Goal: Transaction & Acquisition: Obtain resource

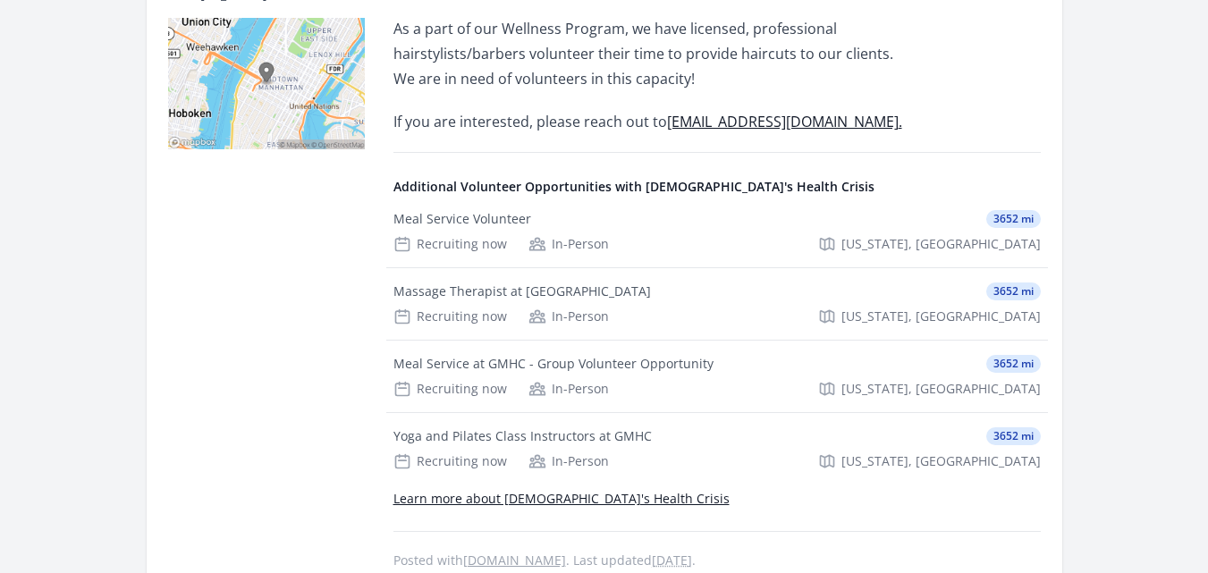
scroll to position [502, 0]
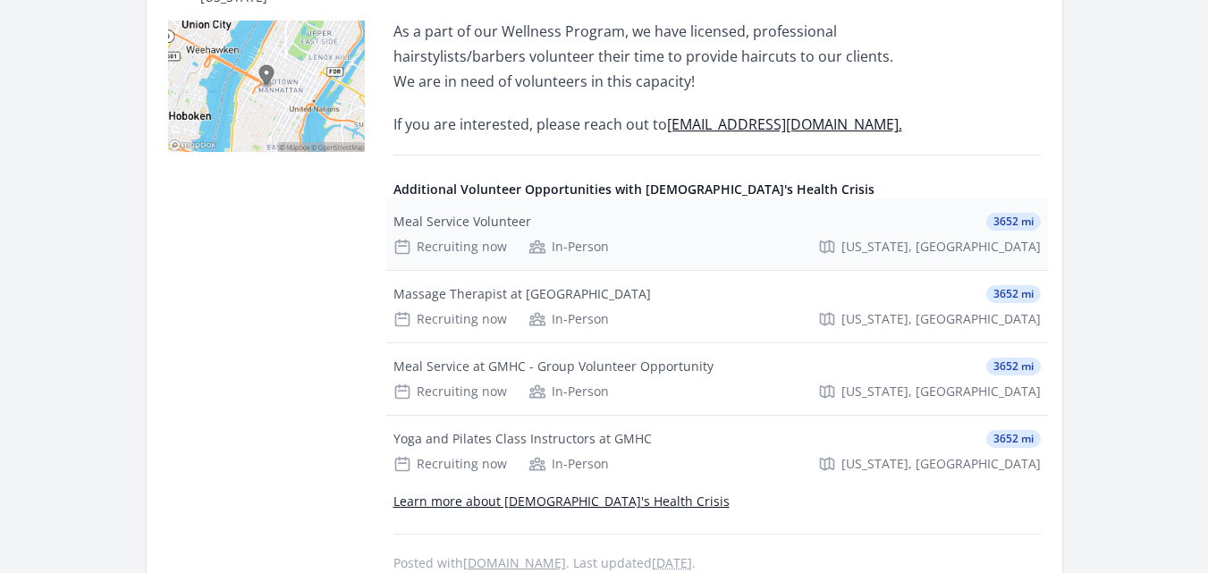
click at [468, 238] on div "Recruiting now" at bounding box center [450, 247] width 114 height 18
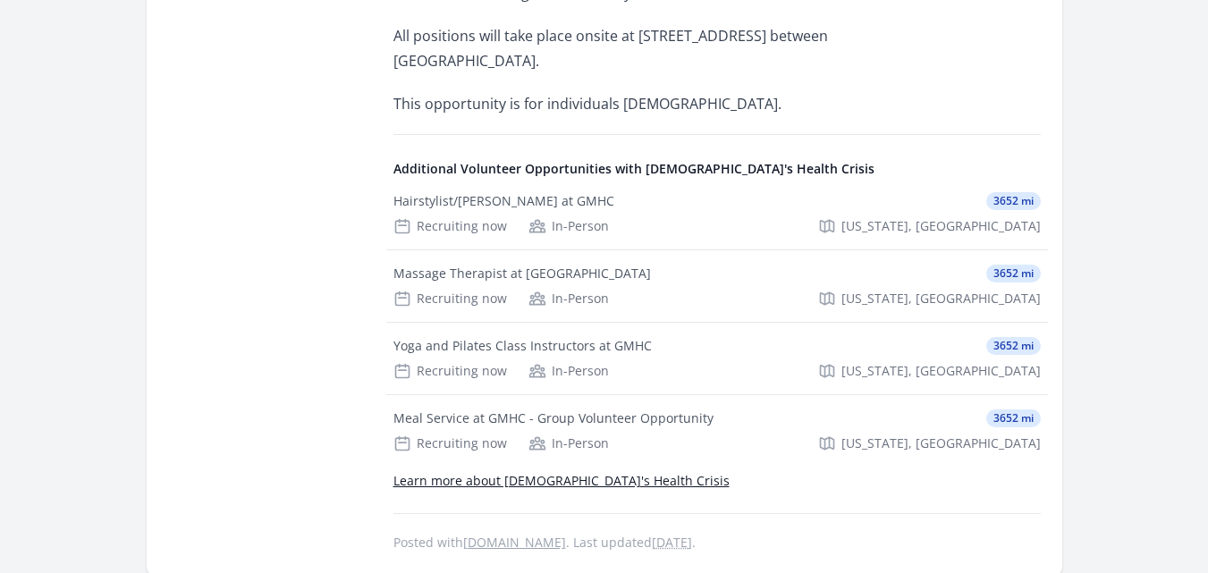
scroll to position [855, 0]
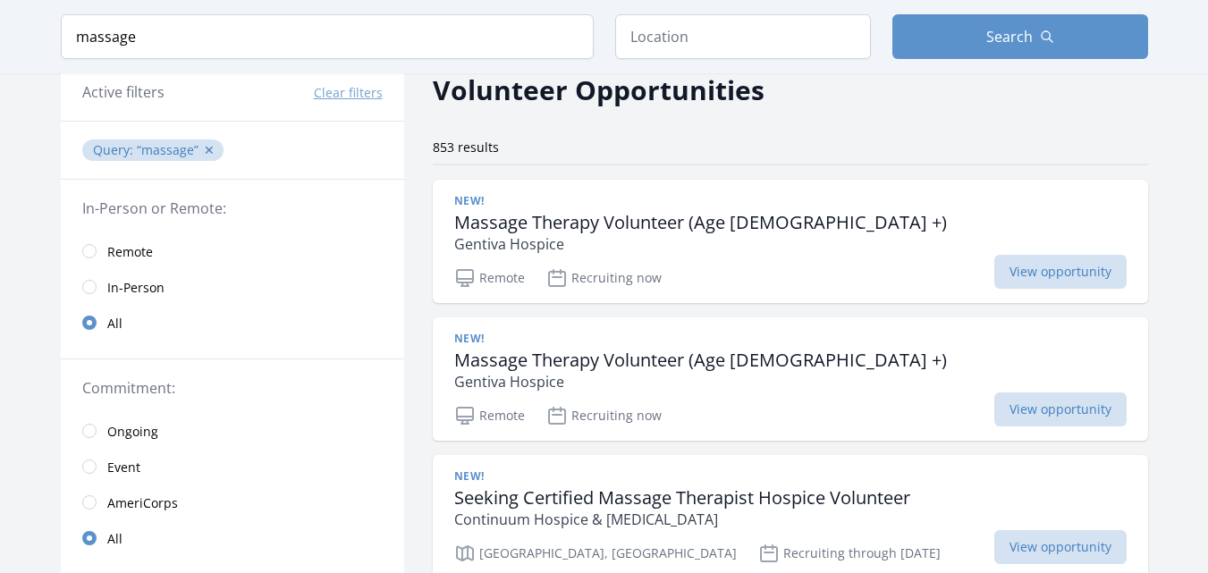
scroll to position [73, 0]
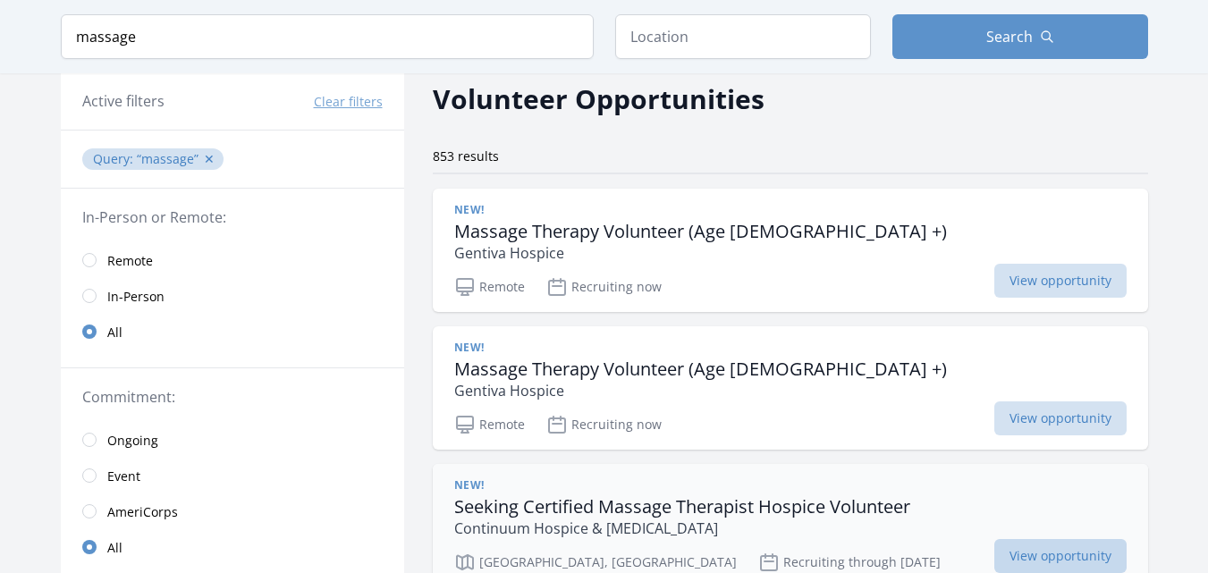
click at [1033, 553] on span "View opportunity" at bounding box center [1060, 556] width 132 height 34
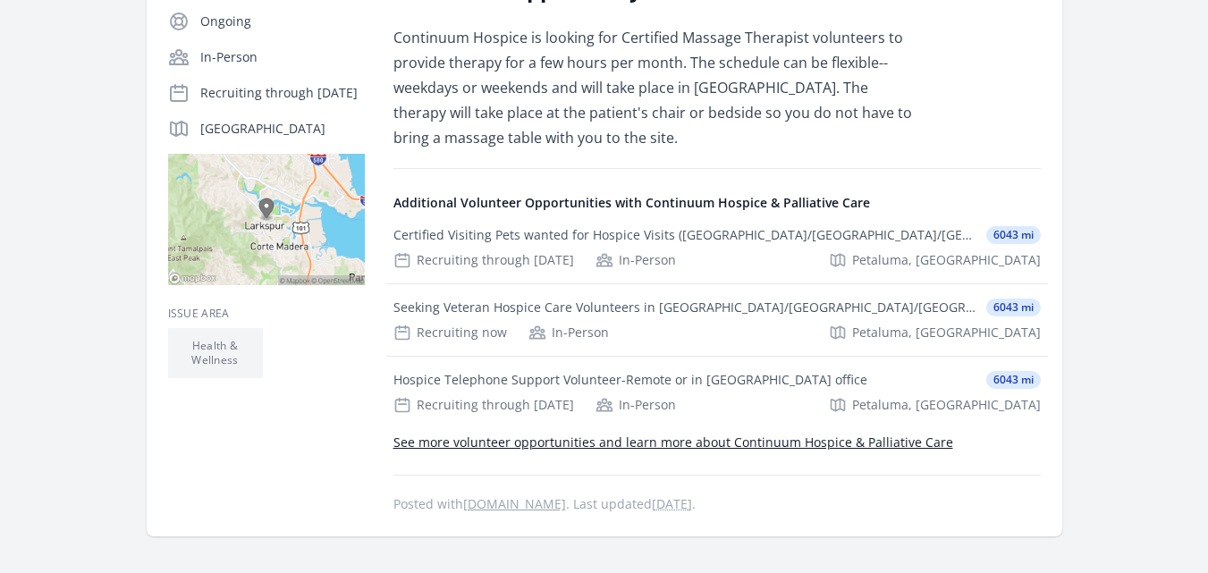
scroll to position [401, 0]
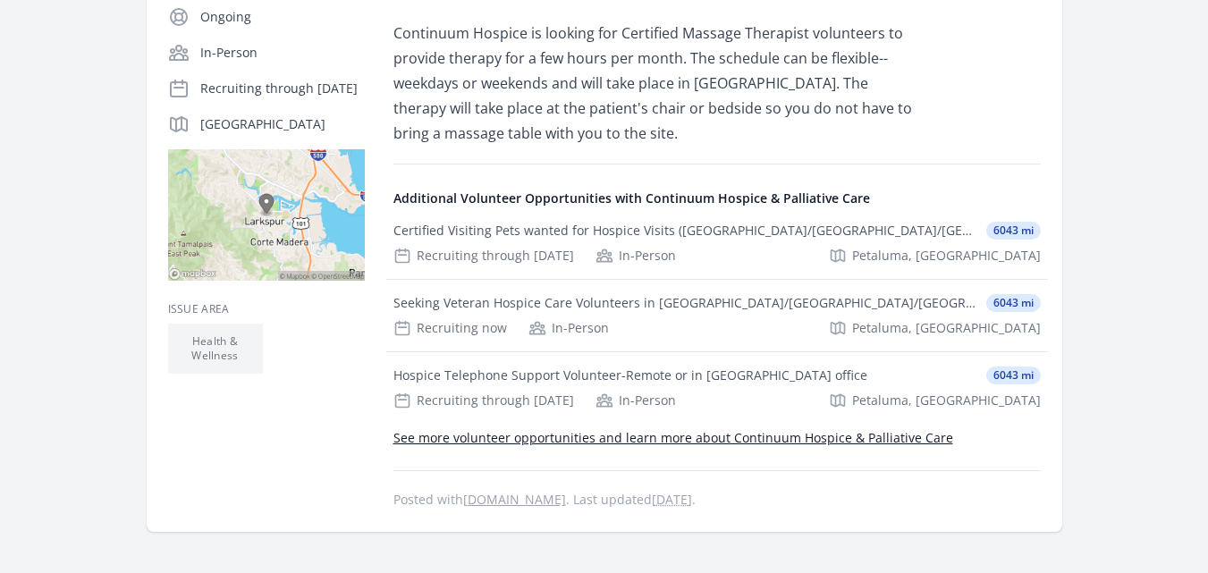
click at [801, 441] on link "See more volunteer opportunities and learn more about Continuum Hospice & Palli…" at bounding box center [673, 437] width 560 height 17
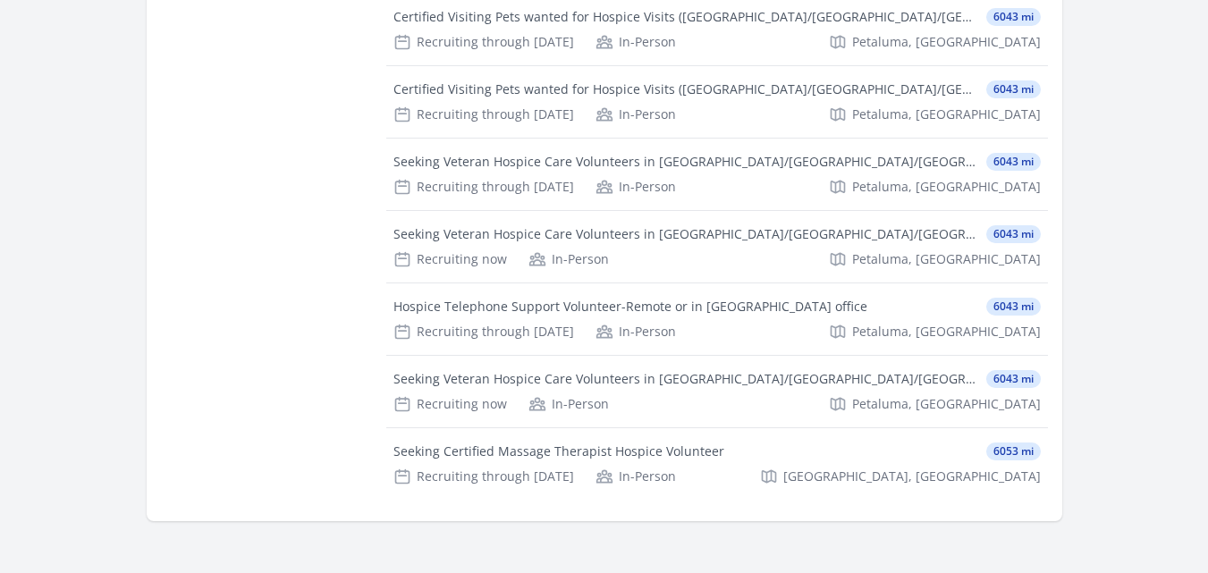
scroll to position [314, 0]
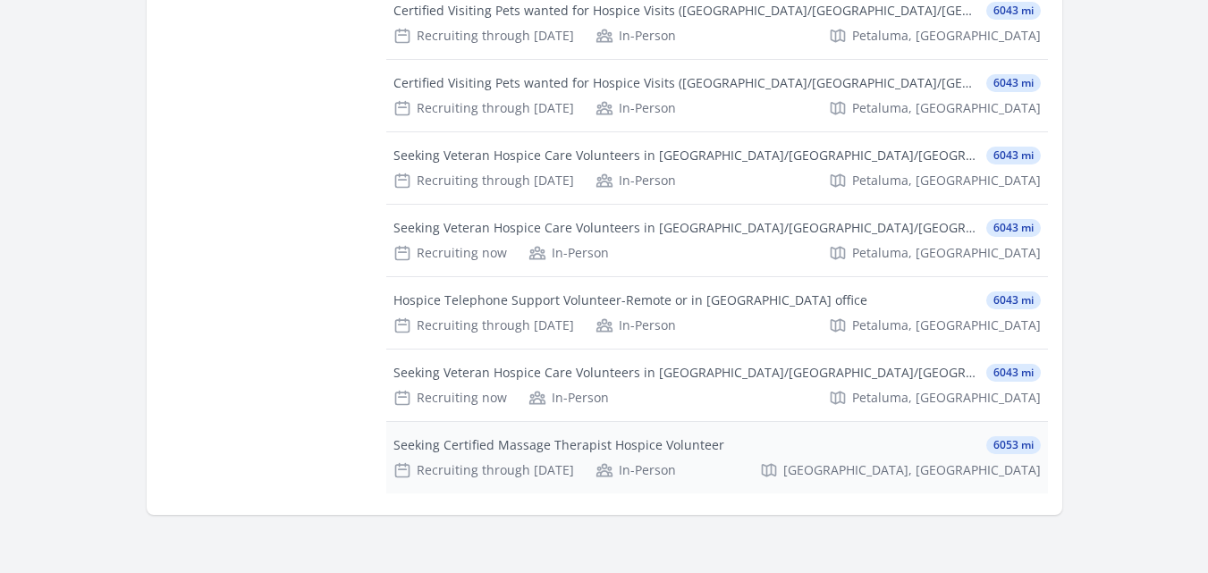
click at [675, 447] on div "Seeking Certified Massage Therapist Hospice Volunteer" at bounding box center [558, 445] width 331 height 18
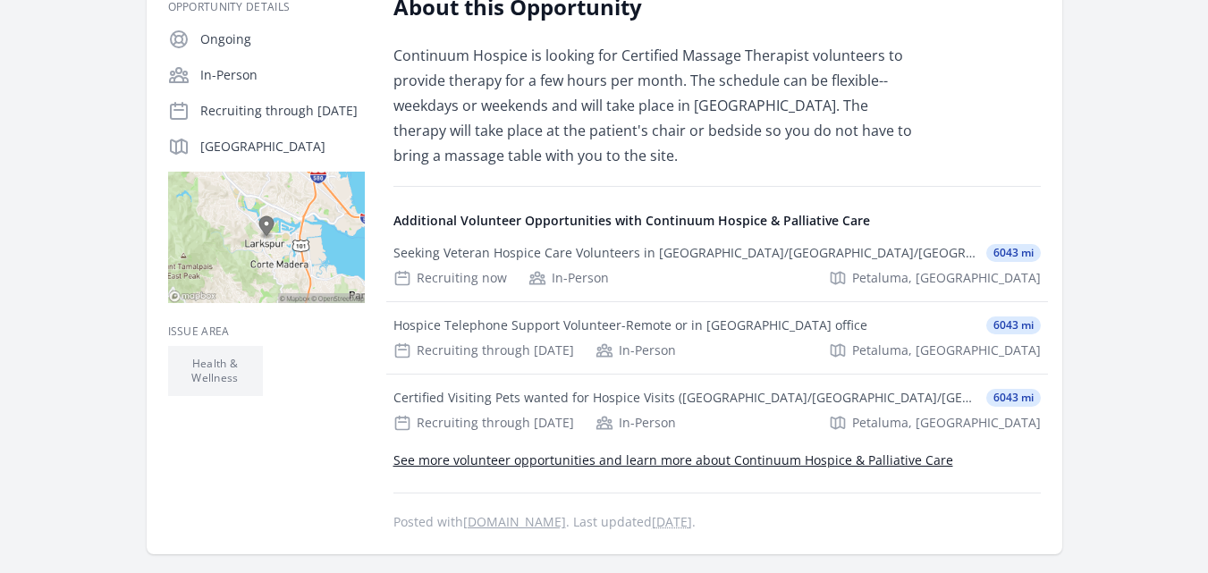
scroll to position [375, 0]
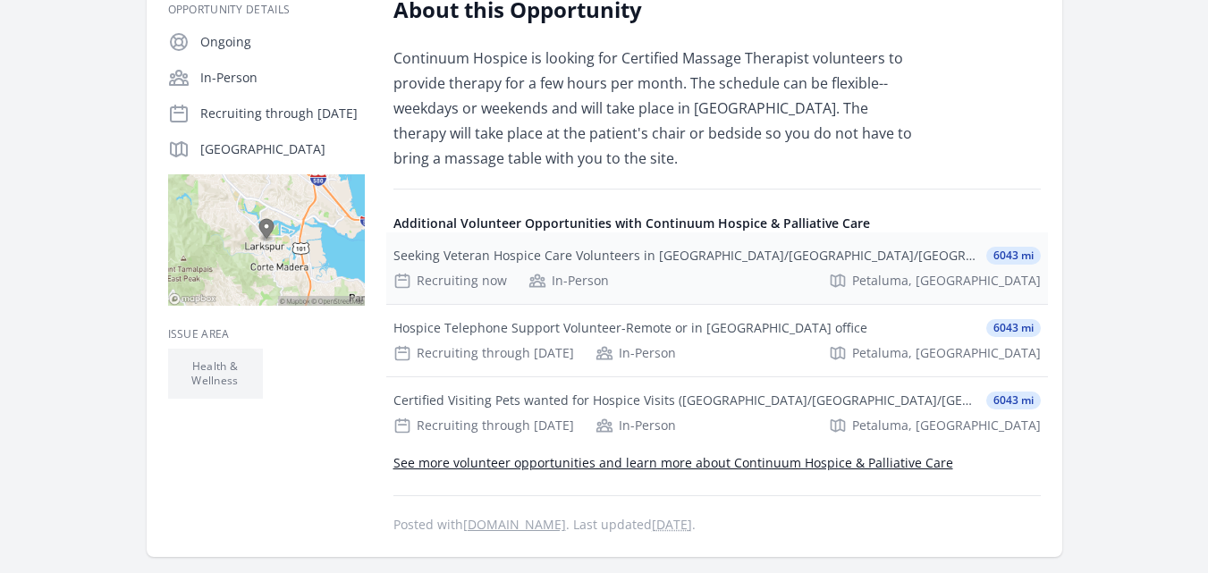
click at [476, 282] on div "Recruiting now" at bounding box center [450, 281] width 114 height 18
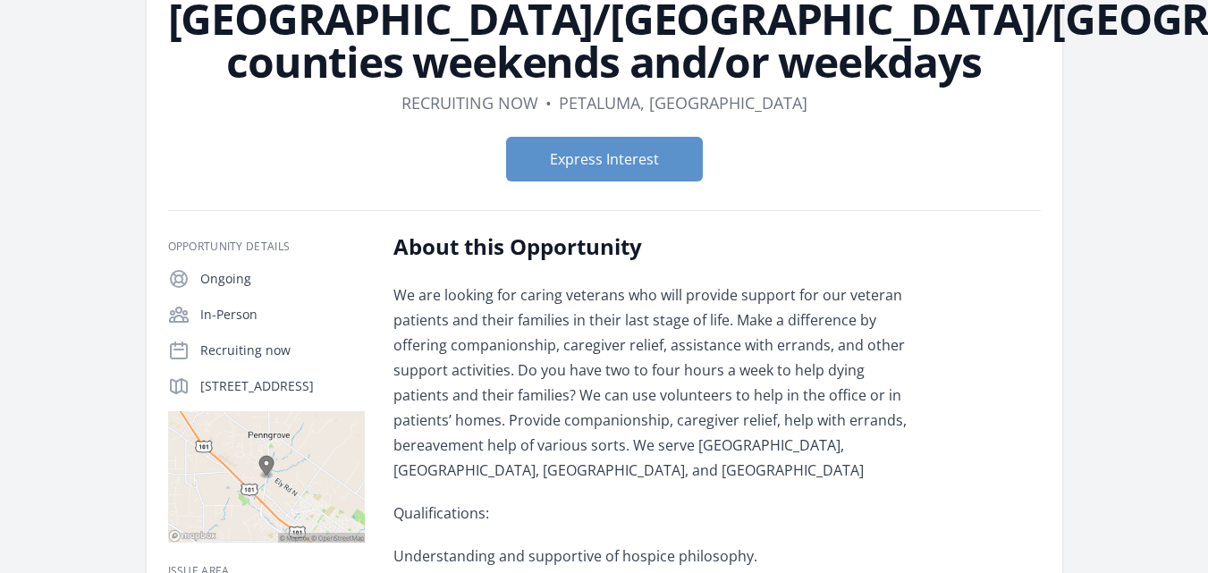
scroll to position [242, 0]
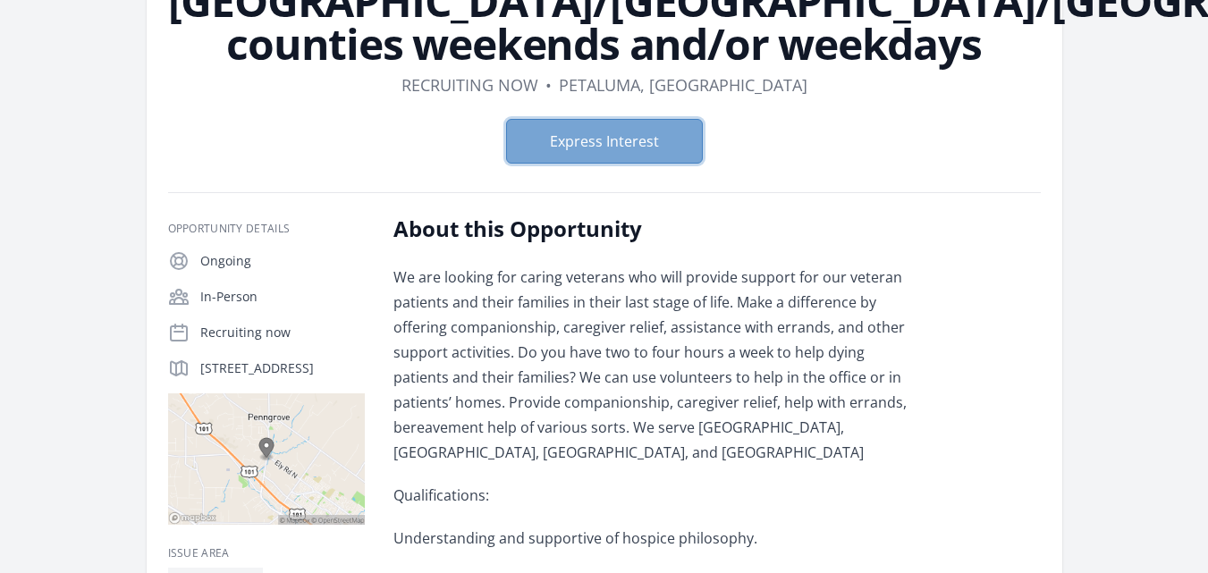
click at [654, 119] on button "Express Interest" at bounding box center [604, 141] width 197 height 45
